Goal: Task Accomplishment & Management: Complete application form

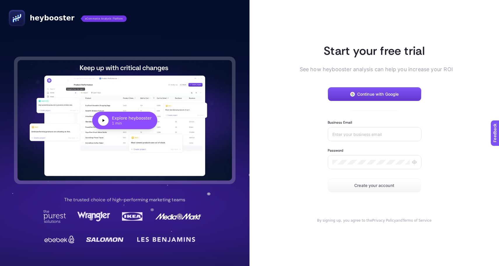
click at [384, 99] on button "Continue with Google" at bounding box center [375, 94] width 94 height 14
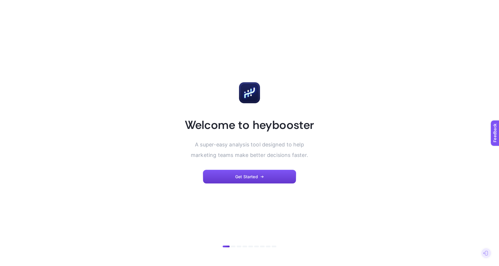
click at [258, 180] on button "Get Started" at bounding box center [249, 177] width 93 height 14
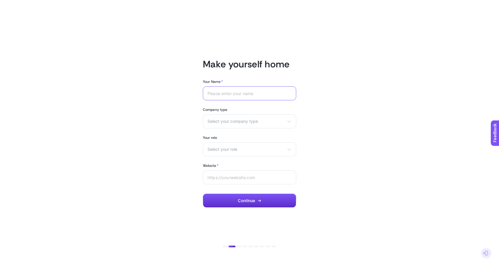
click at [257, 93] on input "Your Name *" at bounding box center [250, 93] width 84 height 5
click at [241, 93] on input "Your Name *" at bounding box center [250, 93] width 84 height 5
type input "Erdinç"
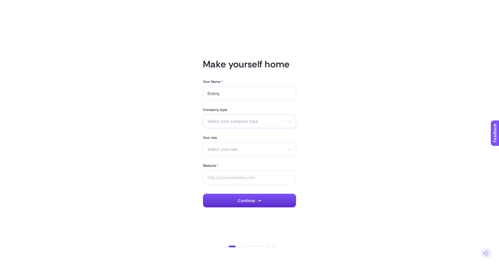
click at [258, 126] on div "Select your company type eCommerce Agency Other" at bounding box center [249, 121] width 93 height 14
click at [0, 0] on li "Other" at bounding box center [0, 0] width 0 height 0
click at [234, 124] on div "eCommerce Agency Other" at bounding box center [249, 121] width 93 height 14
click at [231, 155] on div "Select your role Marketing manager Digital consultant Facebook executive Social…" at bounding box center [249, 149] width 93 height 14
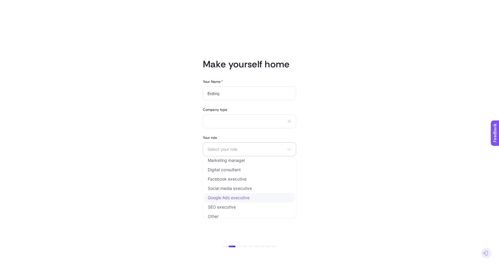
scroll to position [7, 0]
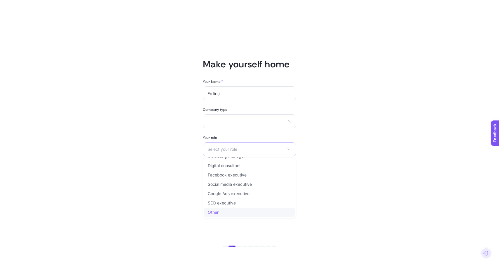
click at [213, 214] on span "Other" at bounding box center [213, 212] width 11 height 5
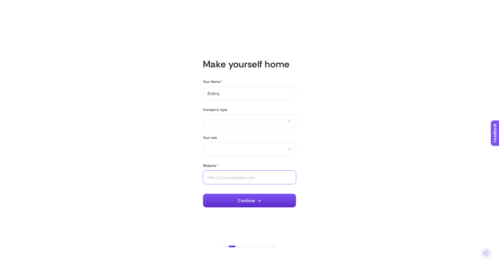
click at [232, 175] on input "Website *" at bounding box center [250, 177] width 84 height 5
type input "[DOMAIN_NAME]"
click at [267, 200] on button "Continue" at bounding box center [249, 201] width 93 height 14
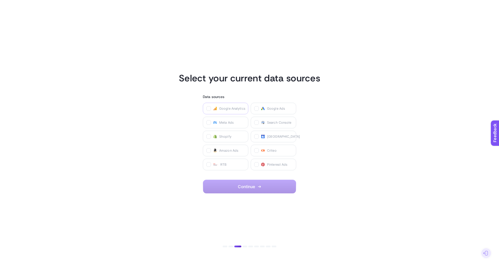
click at [220, 107] on span "Google Analytics" at bounding box center [232, 108] width 26 height 5
click at [0, 0] on Analytics "checkbox" at bounding box center [0, 0] width 0 height 0
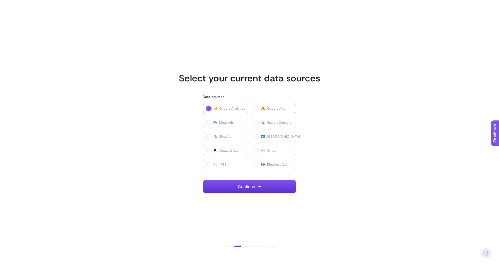
click at [266, 108] on label "Google Ads" at bounding box center [274, 109] width 46 height 12
click at [0, 0] on Ads "checkbox" at bounding box center [0, 0] width 0 height 0
click at [223, 123] on span "Meta Ads" at bounding box center [226, 122] width 15 height 5
click at [0, 0] on Ads "checkbox" at bounding box center [0, 0] width 0 height 0
click at [281, 125] on label "Search Console" at bounding box center [274, 123] width 46 height 12
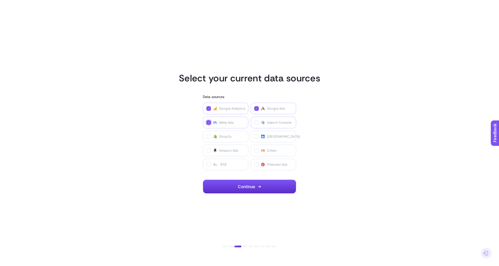
click at [0, 0] on Console "checkbox" at bounding box center [0, 0] width 0 height 0
click at [257, 184] on button "Continue" at bounding box center [249, 187] width 93 height 14
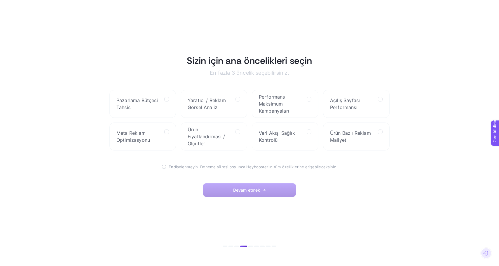
click at [50, 153] on article "Sizin için ana öncelikleri seçin En fazla 3 öncelik seçebilirsiniz. Pazarlama B…" at bounding box center [249, 133] width 406 height 252
click at [163, 107] on label "Pazarlama Bütçesi Tahsisi" at bounding box center [142, 104] width 67 height 28
click at [0, 0] on Allocation "checkbox" at bounding box center [0, 0] width 0 height 0
click at [309, 104] on div at bounding box center [309, 104] width 5 height 14
click at [0, 0] on Campaigns "checkbox" at bounding box center [0, 0] width 0 height 0
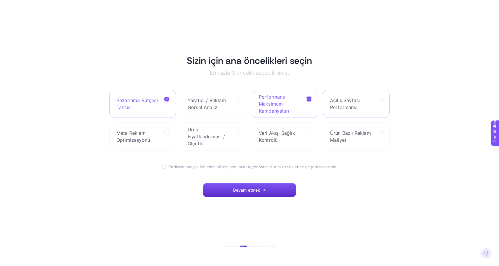
click at [364, 105] on span "Açılış Sayfası Performansı" at bounding box center [351, 104] width 43 height 14
click at [0, 0] on Performance "checkbox" at bounding box center [0, 0] width 0 height 0
click at [156, 136] on span "Meta Reklam Optimizasyonu" at bounding box center [137, 137] width 43 height 14
click at [0, 0] on Optimization "checkbox" at bounding box center [0, 0] width 0 height 0
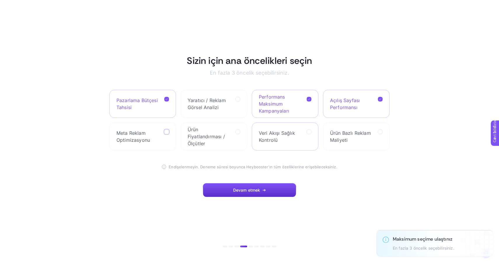
click at [299, 139] on span "Veri Akışı Sağlık Kontrolü" at bounding box center [280, 137] width 43 height 14
click at [0, 0] on Check "checkbox" at bounding box center [0, 0] width 0 height 0
click at [377, 139] on label "Ürün Bazlı Reklam Maliyeti" at bounding box center [356, 137] width 67 height 28
click at [0, 0] on Cost "checkbox" at bounding box center [0, 0] width 0 height 0
click at [386, 134] on label "Ürün Bazlı Reklam Maliyeti" at bounding box center [356, 137] width 67 height 28
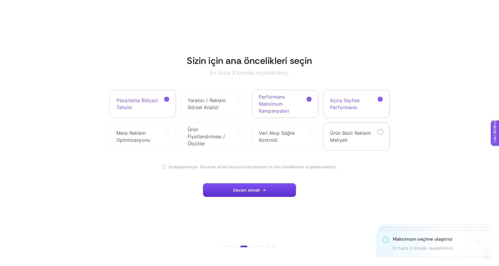
click at [0, 0] on Cost "checkbox" at bounding box center [0, 0] width 0 height 0
click at [377, 131] on label "Ürün Bazlı Reklam Maliyeti" at bounding box center [356, 137] width 67 height 28
click at [0, 0] on Cost "checkbox" at bounding box center [0, 0] width 0 height 0
click at [250, 185] on button "Devam etmek" at bounding box center [249, 190] width 93 height 14
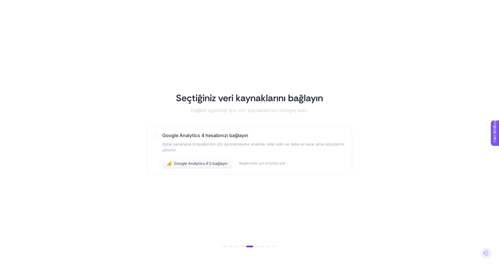
click at [211, 151] on p "Dijital pazarlama stratejileriniz için derinlemesine analizler elde edin ve dah…" at bounding box center [254, 147] width 185 height 12
click at [211, 159] on button "Google Analytics 4'ü bağlayın" at bounding box center [197, 164] width 70 height 12
click at [213, 162] on font "Google Analytics 4'ü bağlayın" at bounding box center [201, 163] width 54 height 5
